Goal: Find specific page/section: Find specific page/section

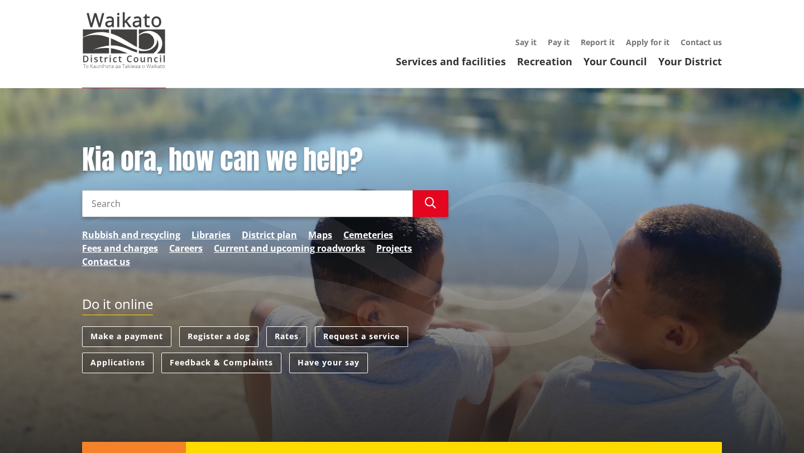
scroll to position [24, 0]
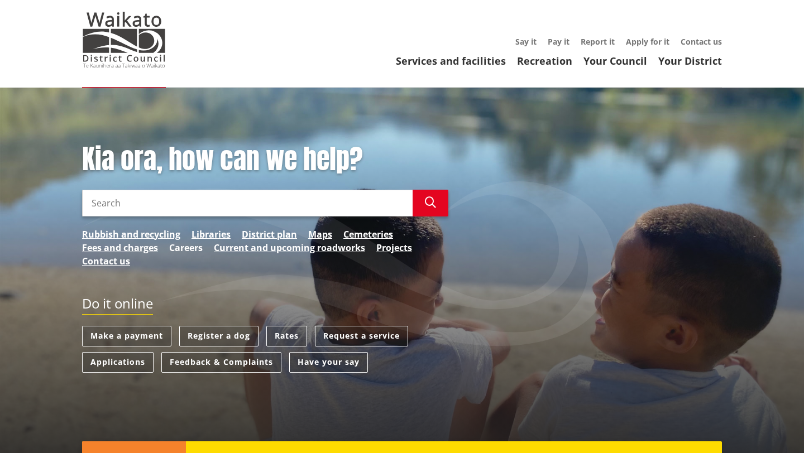
click at [195, 249] on link "Careers" at bounding box center [186, 247] width 34 height 13
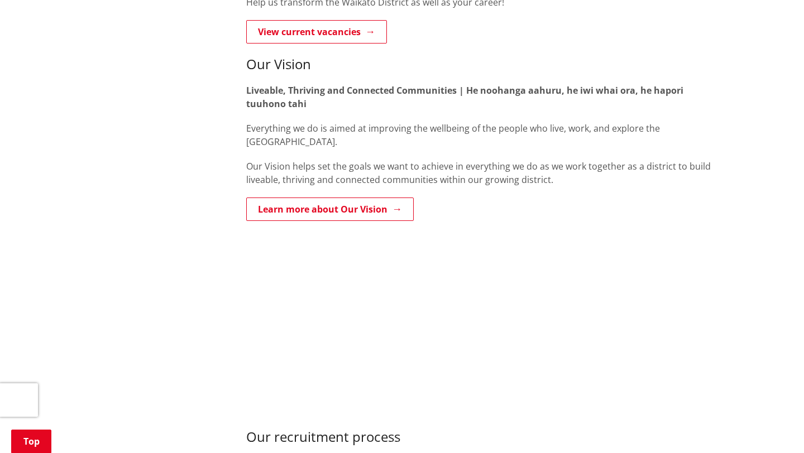
scroll to position [469, 0]
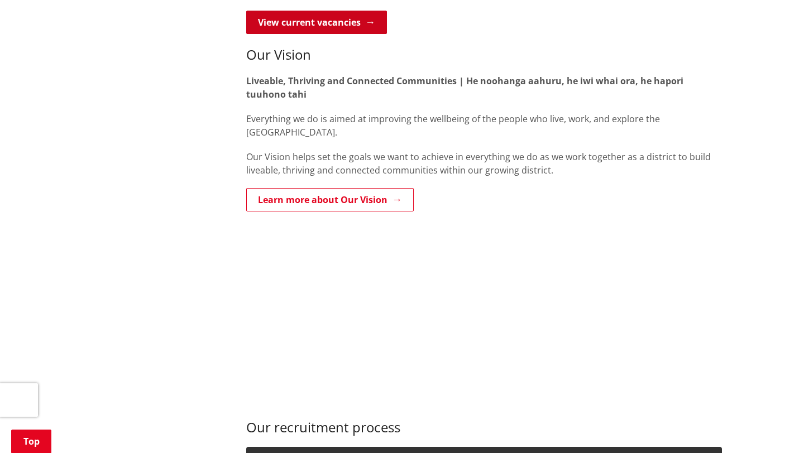
click at [277, 32] on link "View current vacancies" at bounding box center [316, 22] width 141 height 23
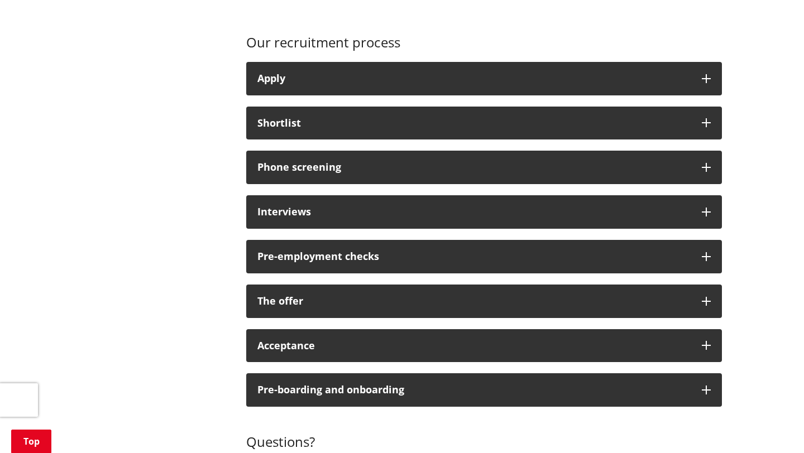
scroll to position [865, 0]
